Goal: Task Accomplishment & Management: Manage account settings

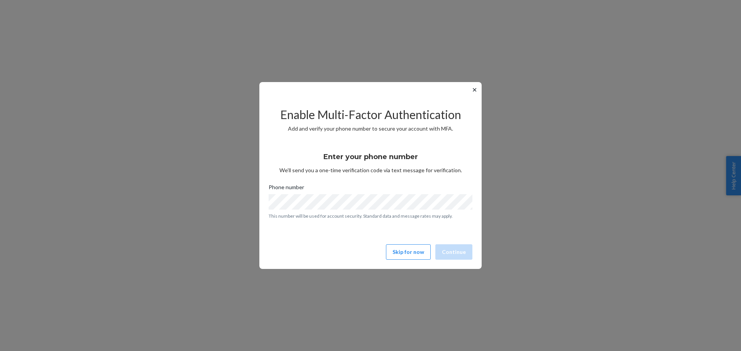
click at [321, 167] on div "Enter your phone number We’ll send you a one-time verification code via text me…" at bounding box center [370, 160] width 204 height 29
click at [407, 245] on button "Skip for now" at bounding box center [408, 252] width 45 height 15
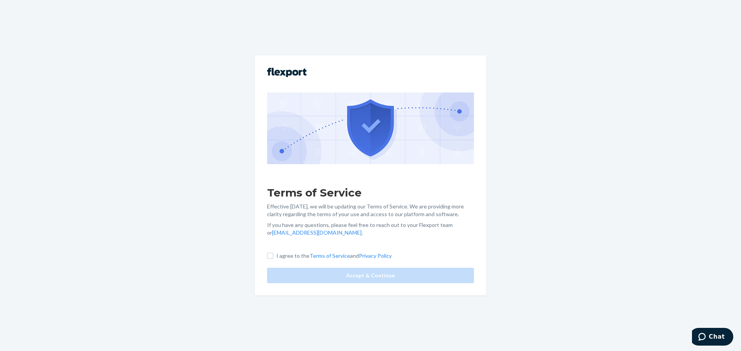
click at [267, 257] on div "Terms of Service Effective [DATE], we will be updating our Terms of Service. We…" at bounding box center [370, 176] width 231 height 240
click at [271, 257] on input "I agree to the Terms of Service and Privacy Policy" at bounding box center [270, 256] width 6 height 6
checkbox input "true"
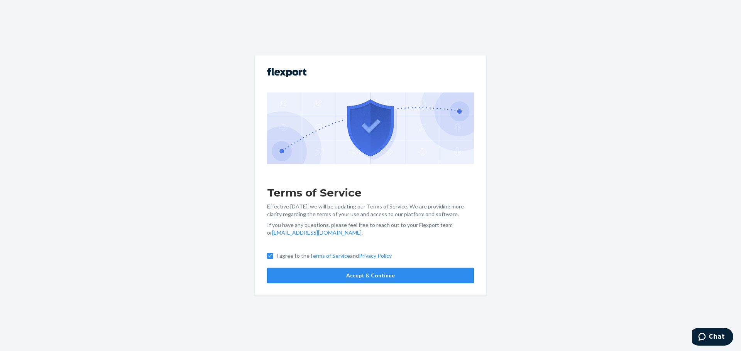
click at [376, 274] on button "Accept & Continue" at bounding box center [370, 275] width 207 height 15
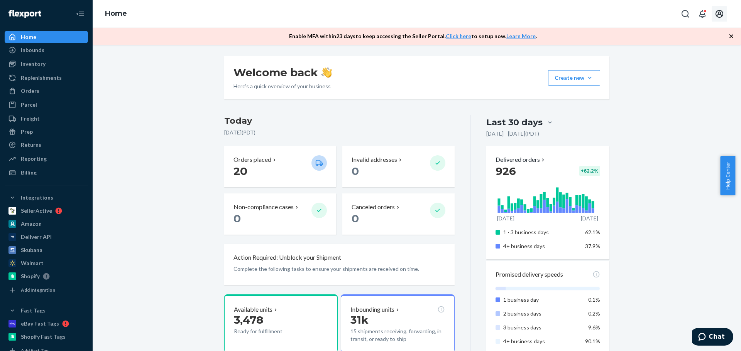
click at [724, 13] on button "Open account menu" at bounding box center [718, 13] width 15 height 15
click at [679, 83] on div "Log out" at bounding box center [701, 90] width 58 height 14
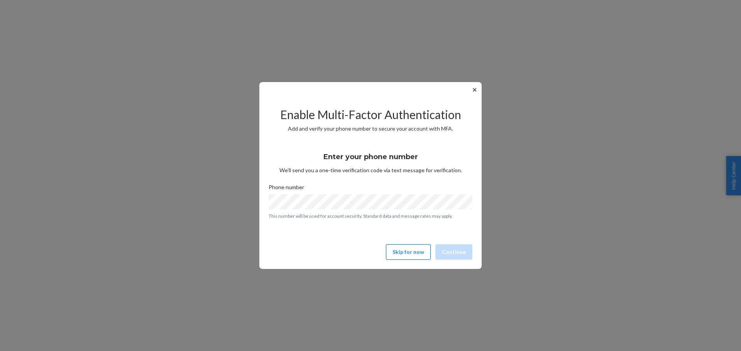
click at [397, 253] on button "Skip for now" at bounding box center [408, 252] width 45 height 15
